Goal: Task Accomplishment & Management: Use online tool/utility

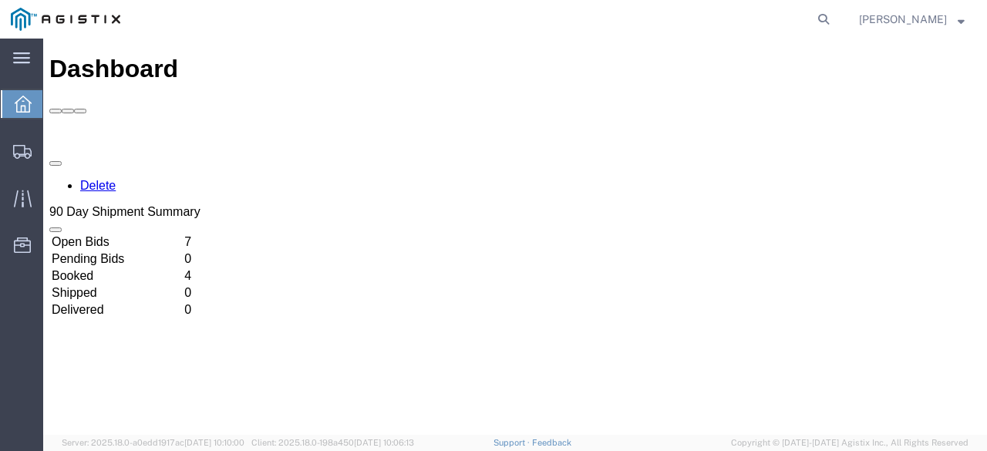
click at [182, 234] on td "Open Bids" at bounding box center [116, 241] width 131 height 15
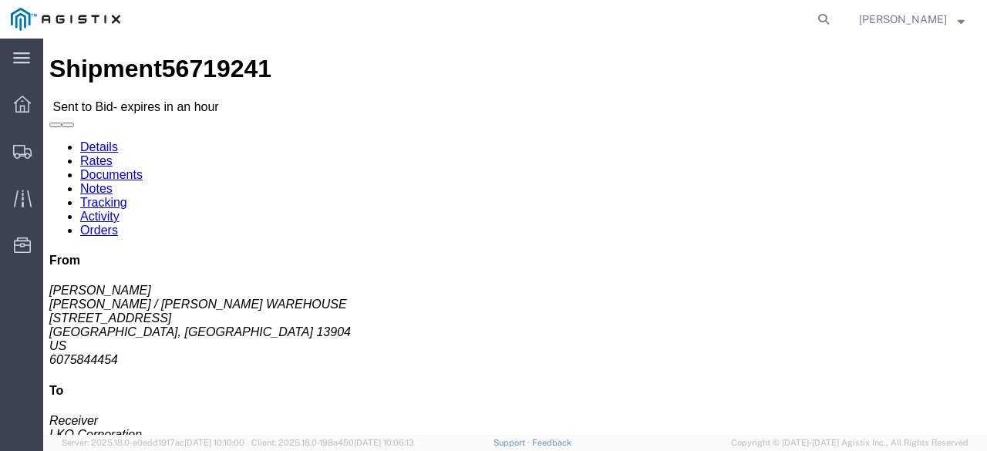
click link "Tracking"
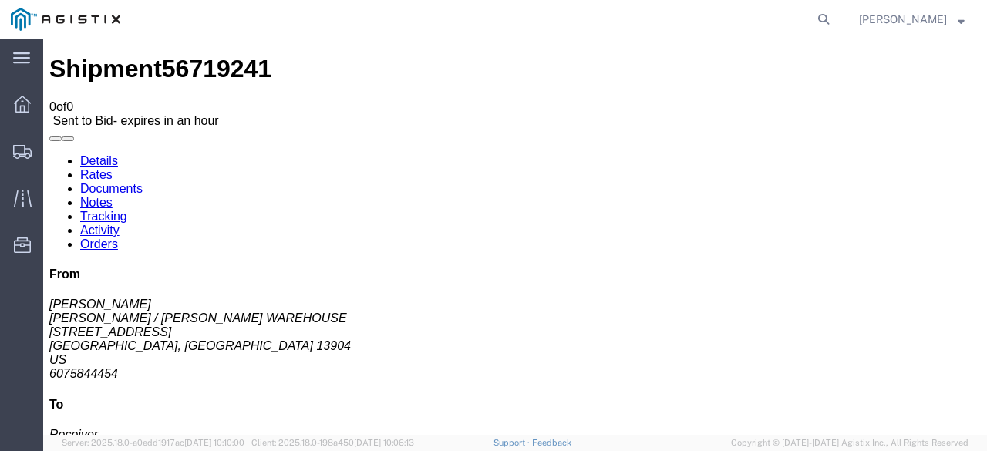
click at [113, 196] on link "Notes" at bounding box center [96, 202] width 32 height 13
click at [99, 154] on link "Details" at bounding box center [99, 160] width 38 height 13
click link "Notes"
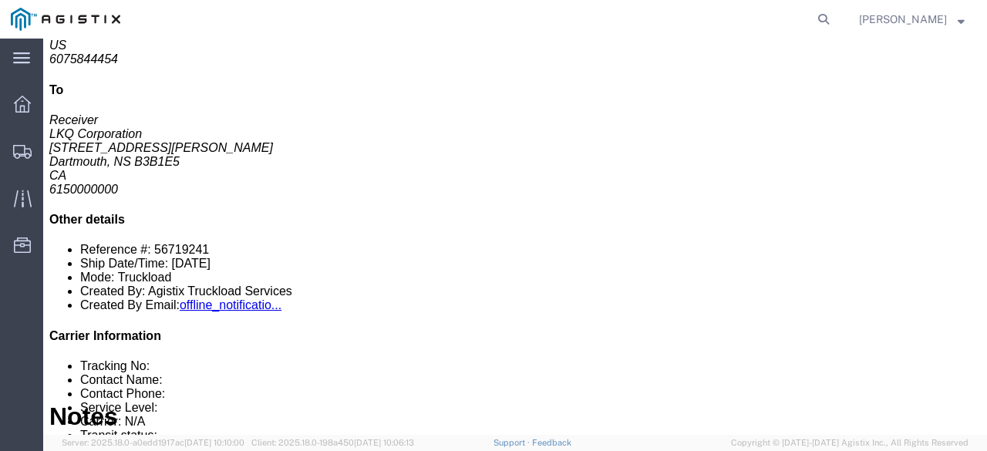
drag, startPoint x: 984, startPoint y: 303, endPoint x: 949, endPoint y: 40, distance: 265.1
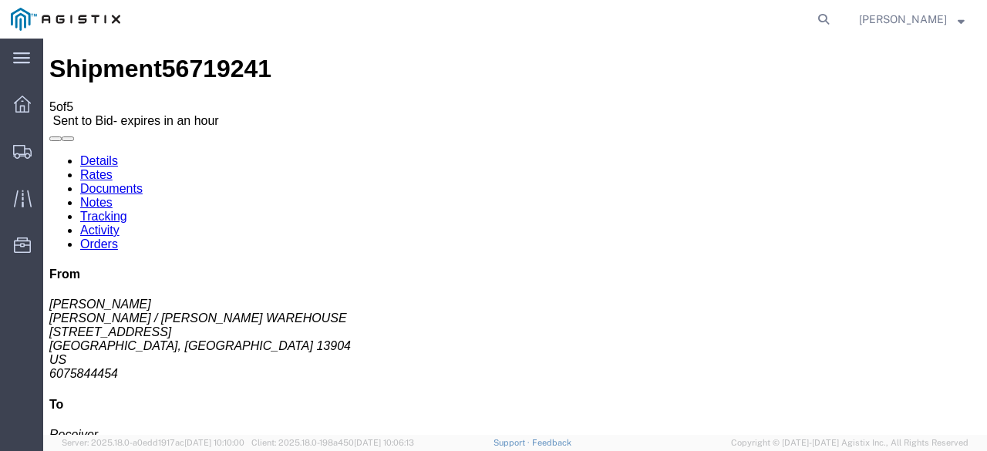
click at [86, 154] on link "Details" at bounding box center [99, 160] width 38 height 13
click link "Enter / Modify Bid"
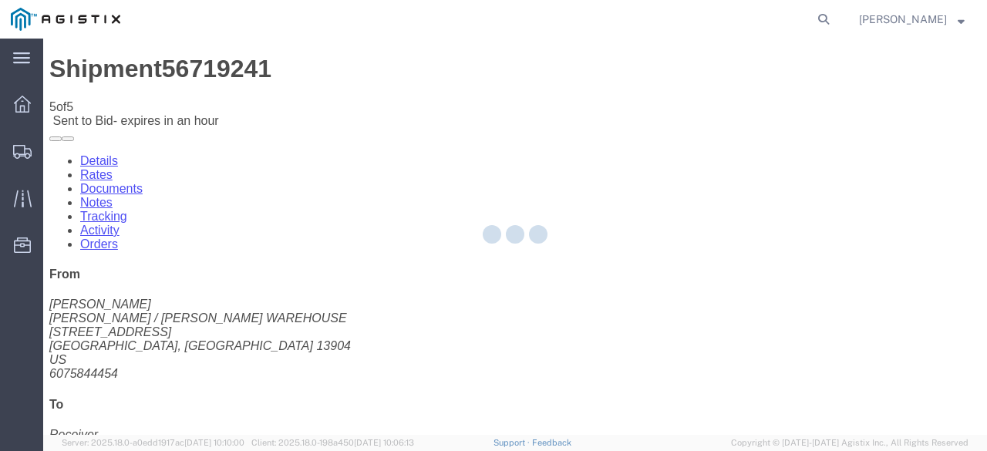
select select "20693"
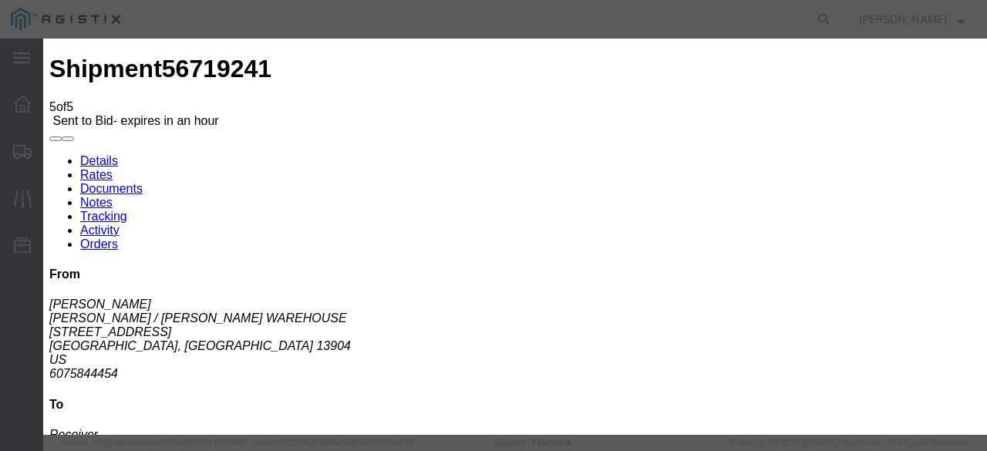
click div "Reference"
click input "text"
type input "Mactrans"
click input "number"
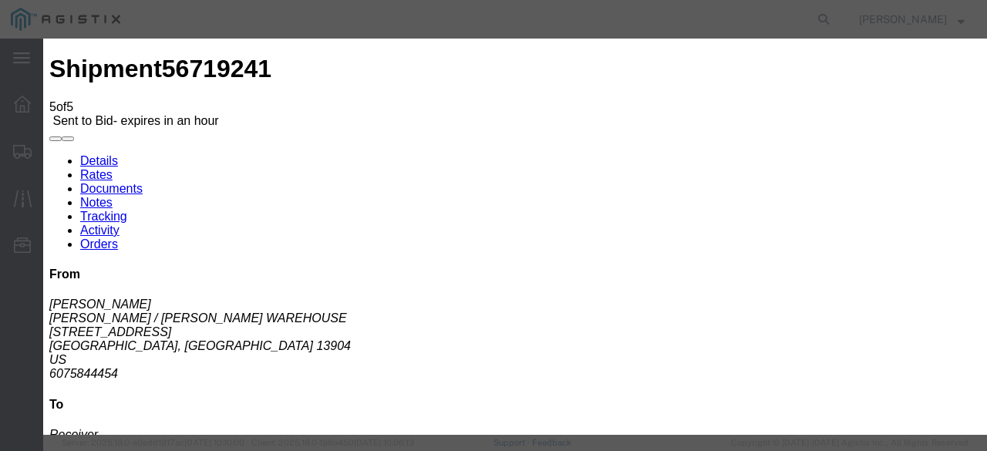
type input "2195"
click button "Submit"
click select "Select Rail TL Standard 3 - 5 Day"
select select "39102"
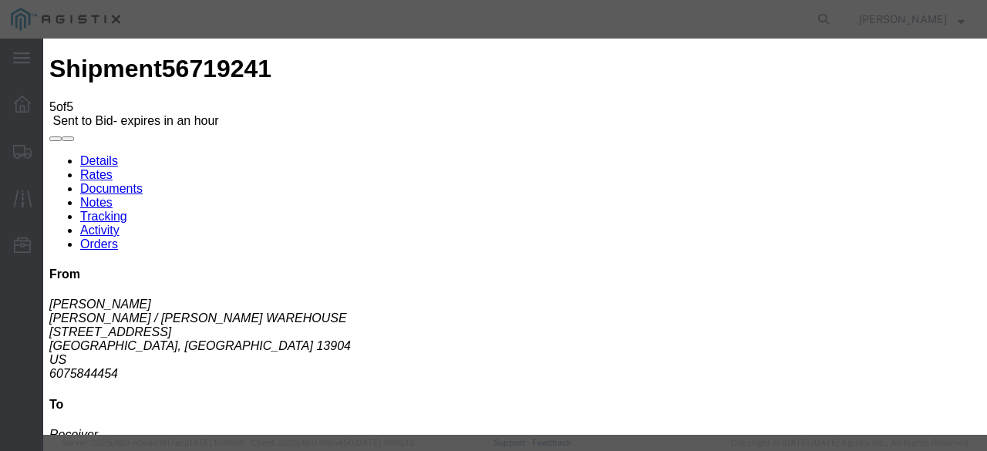
click select "Select Rail TL Standard 3 - 5 Day"
click button "Submit"
